Goal: Use online tool/utility: Utilize a website feature to perform a specific function

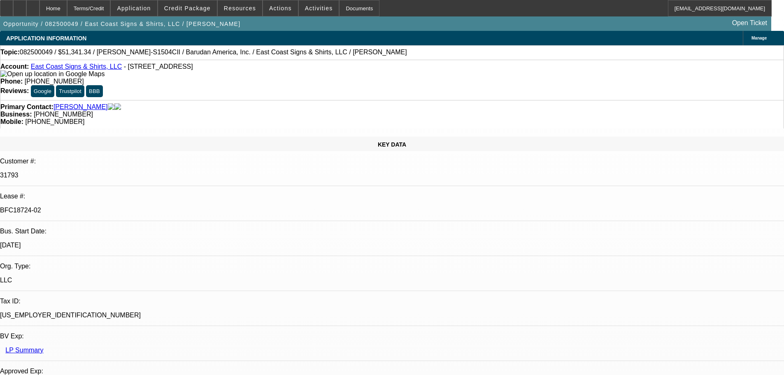
select select "0"
select select "2"
select select "0"
select select "6"
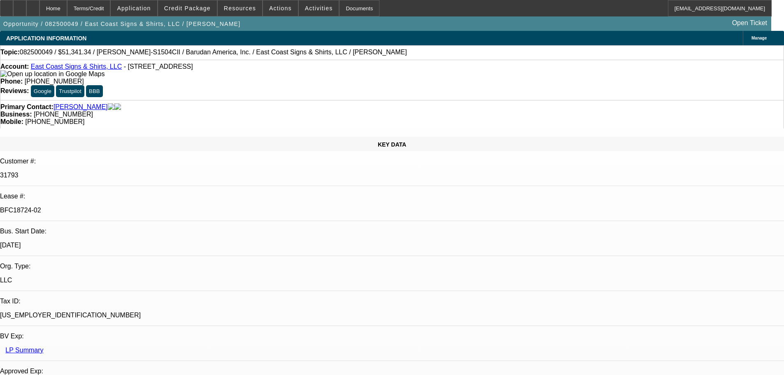
select select "0"
select select "2"
select select "0.1"
select select "4"
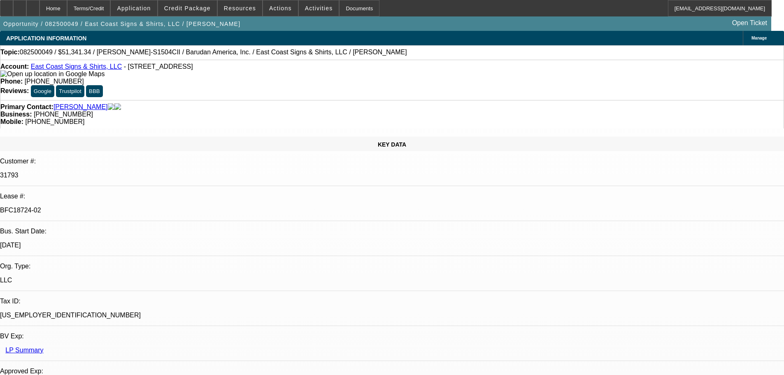
select select "0"
select select "2"
select select "0.1"
select select "4"
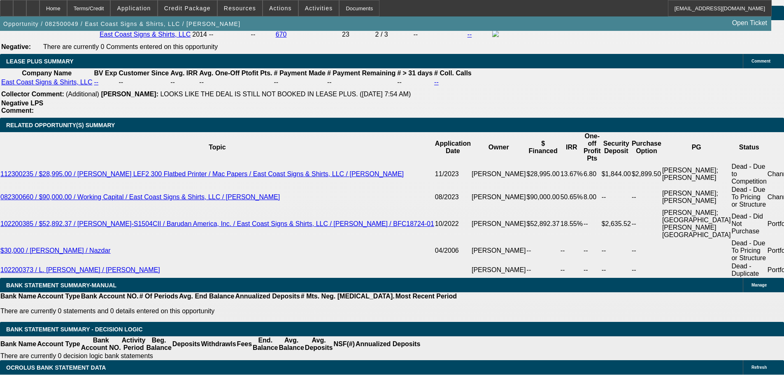
scroll to position [1399, 0]
